Goal: Communication & Community: Answer question/provide support

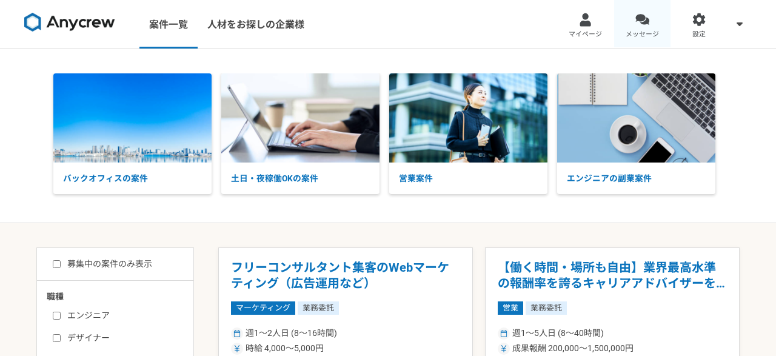
click at [644, 31] on span "メッセージ" at bounding box center [641, 35] width 33 height 10
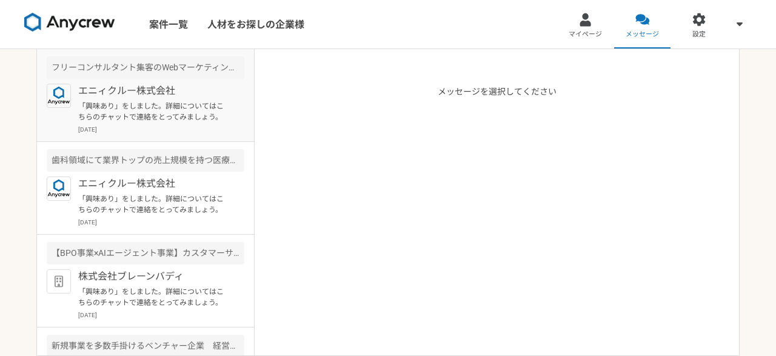
click at [201, 112] on p "「興味あり」をしました。詳細についてはこちらのチャットで連絡をとってみましょう。" at bounding box center [153, 112] width 150 height 22
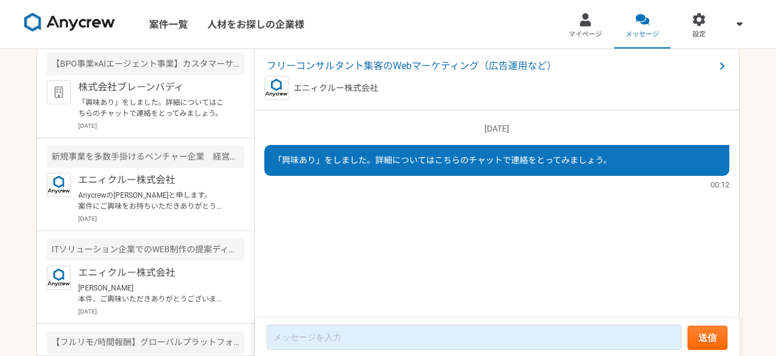
scroll to position [211, 0]
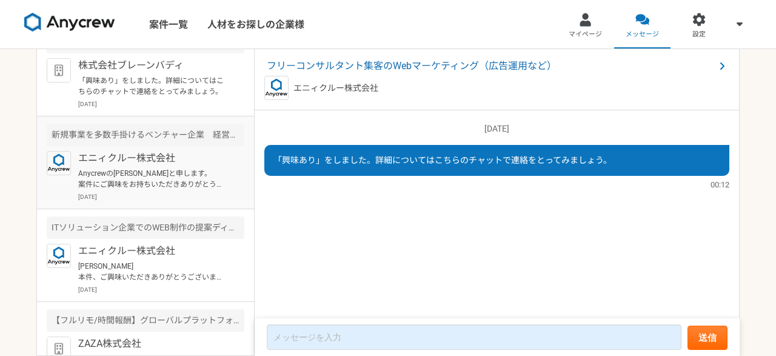
click at [205, 175] on p "Anycrewの小川と申します。 案件にご興味をお持ちいただきありがとうございます。 ご連絡が遅くなりまして申し訳ございません。 こちらの案件ですが、下記条件…" at bounding box center [153, 179] width 150 height 22
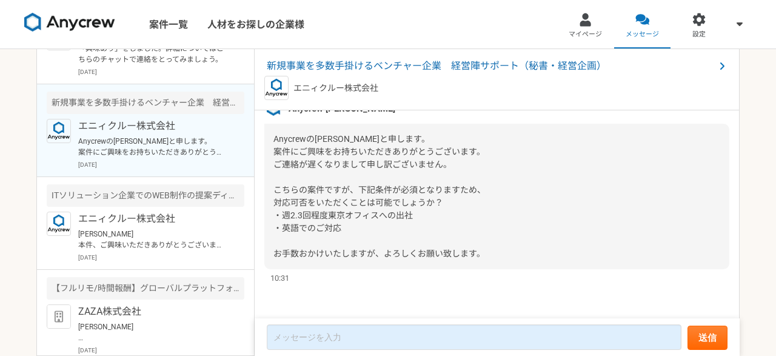
scroll to position [281, 0]
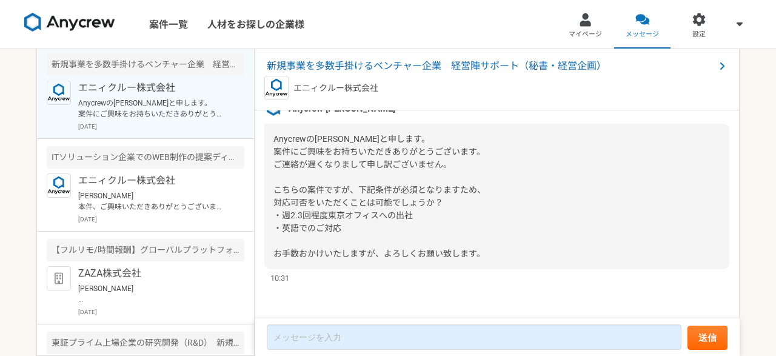
click at [205, 175] on p "エニィクルー株式会社" at bounding box center [153, 180] width 150 height 15
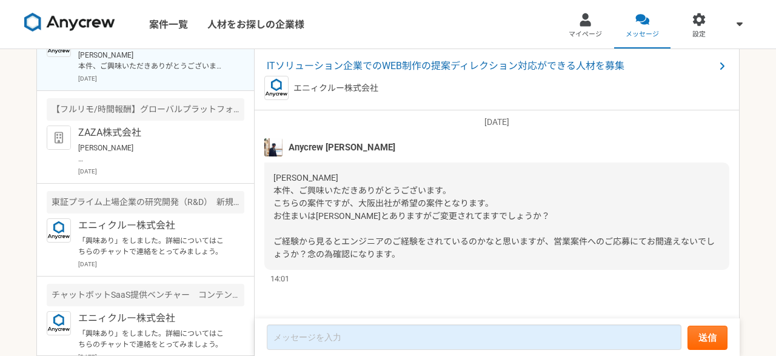
scroll to position [492, 0]
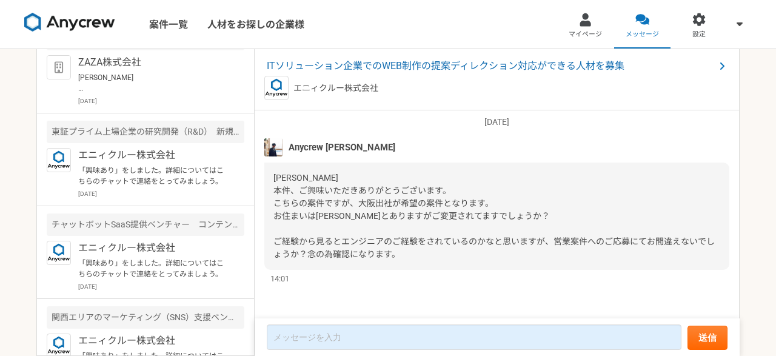
click at [205, 175] on p "「興味あり」をしました。詳細についてはこちらのチャットで連絡をとってみましょう。" at bounding box center [153, 176] width 150 height 22
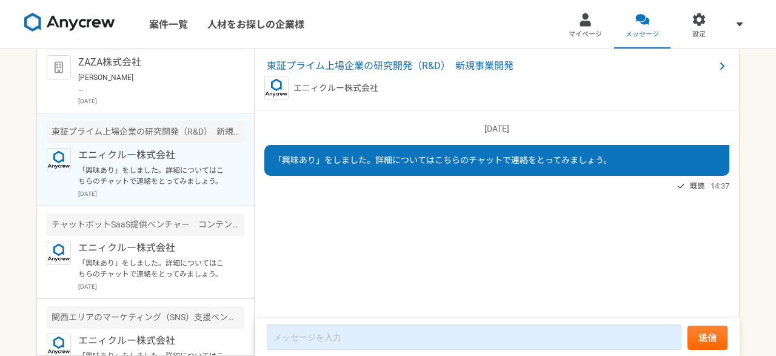
scroll to position [562, 0]
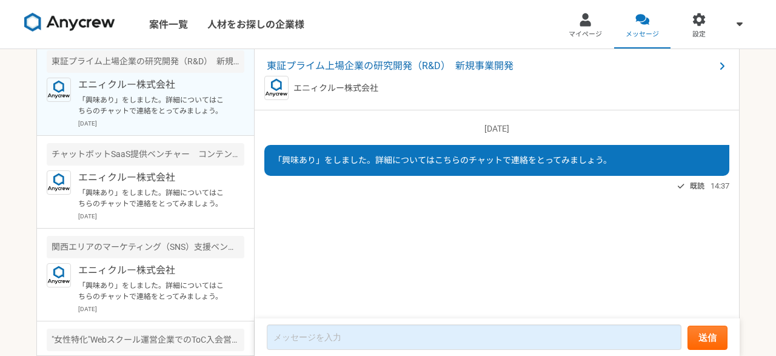
click at [205, 175] on p "エニィクルー株式会社" at bounding box center [153, 177] width 150 height 15
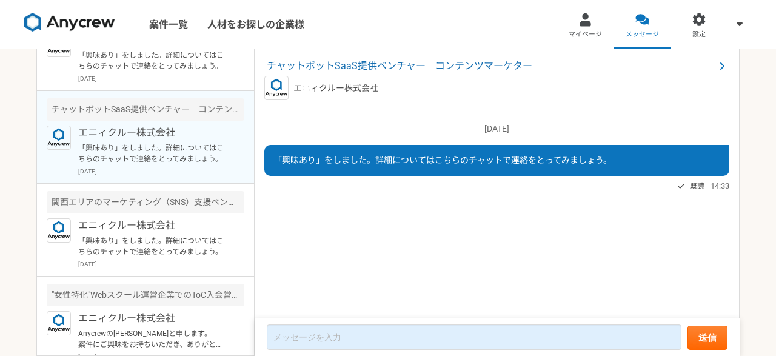
scroll to position [633, 0]
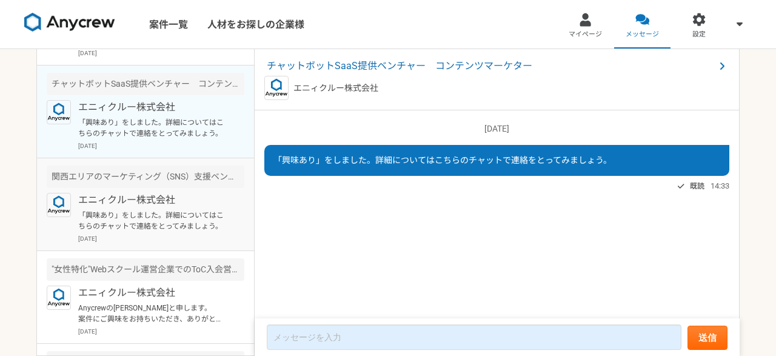
click at [213, 215] on p "「興味あり」をしました。詳細についてはこちらのチャットで連絡をとってみましょう。" at bounding box center [153, 221] width 150 height 22
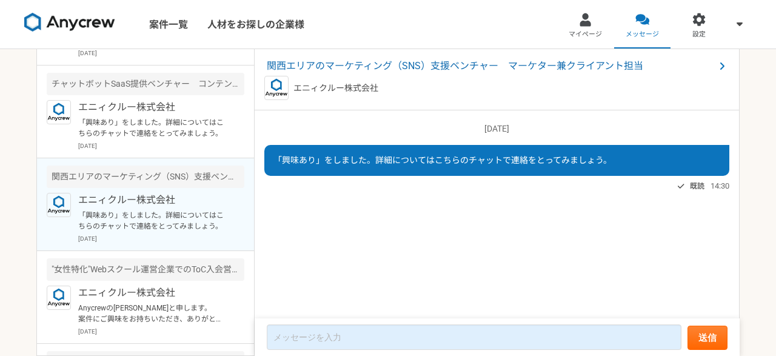
scroll to position [773, 0]
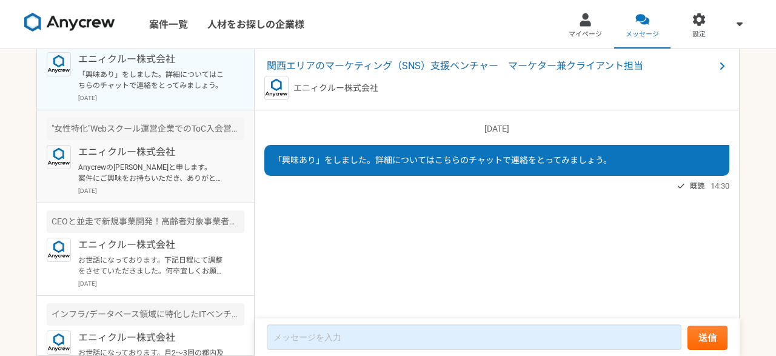
click at [196, 180] on p "Anycrewの小川と申します。 案件にご興味をお持ちいただき、ありがとうございます。 こちら、クラインアントへの適切なご提案のため、お手数ですが、選考の案件…" at bounding box center [153, 173] width 150 height 22
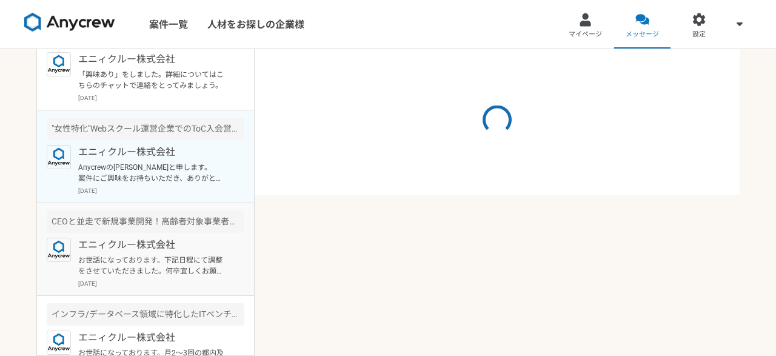
click at [204, 247] on p "エニィクルー株式会社" at bounding box center [153, 245] width 150 height 15
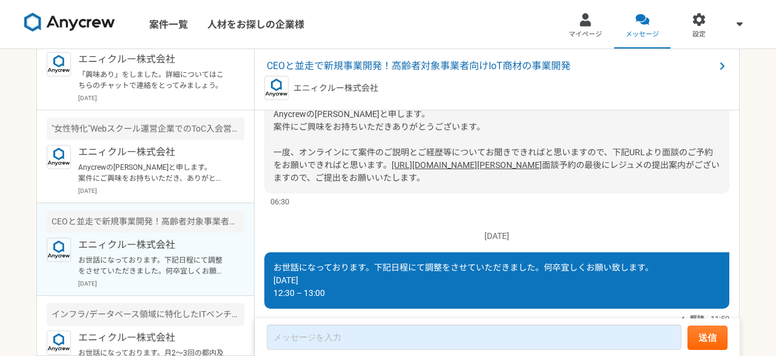
scroll to position [282, 0]
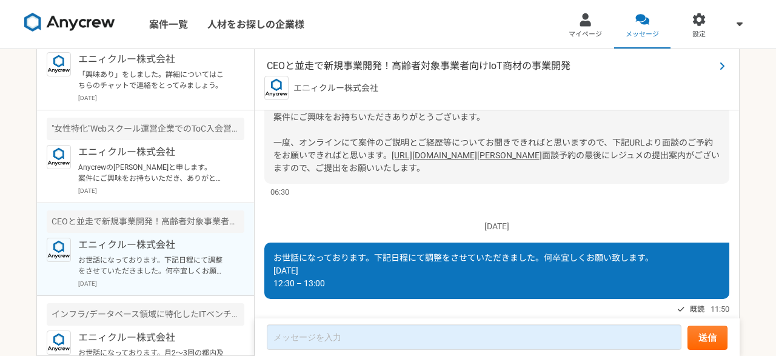
click at [381, 67] on span "CEOと並走で新規事業開発！高齢者対象事業者向けIoT商材の事業開発" at bounding box center [491, 66] width 448 height 15
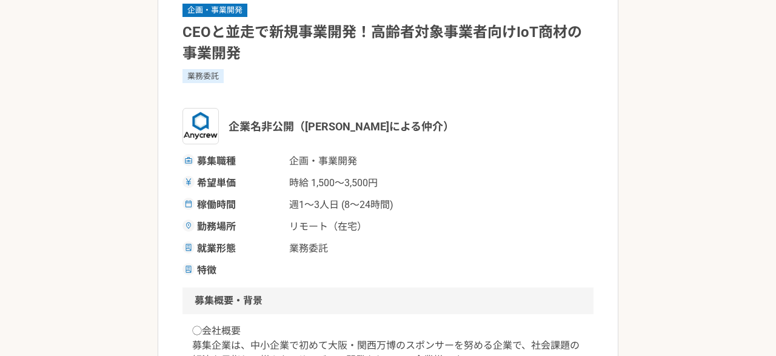
scroll to position [262, 0]
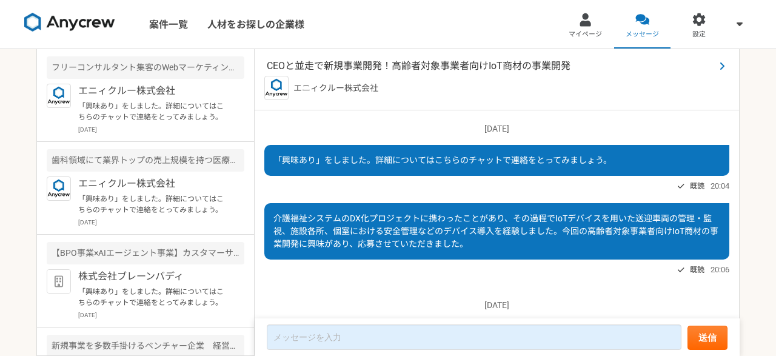
scroll to position [352, 0]
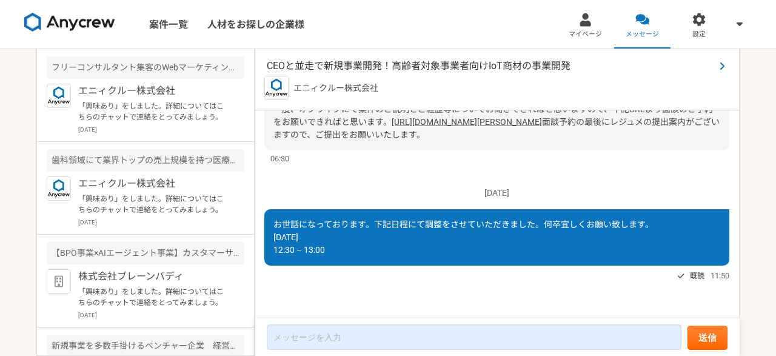
click at [368, 65] on span "CEOと並走で新規事業開発！高齢者対象事業者向けIoT商材の事業開発" at bounding box center [491, 66] width 448 height 15
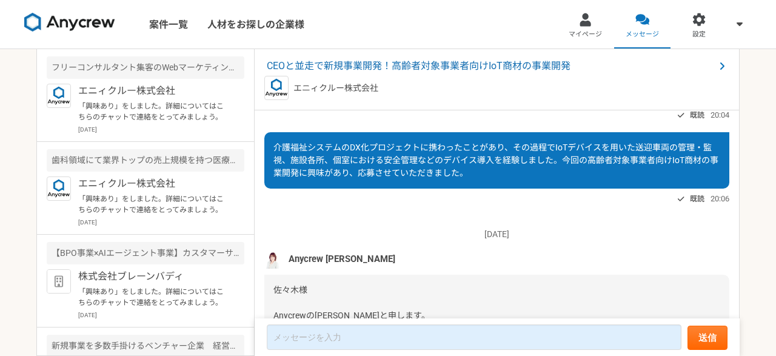
scroll to position [1, 0]
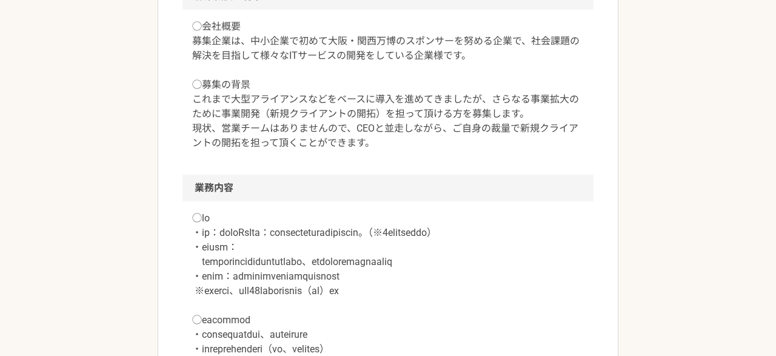
scroll to position [524, 0]
